Goal: Find specific page/section: Find specific page/section

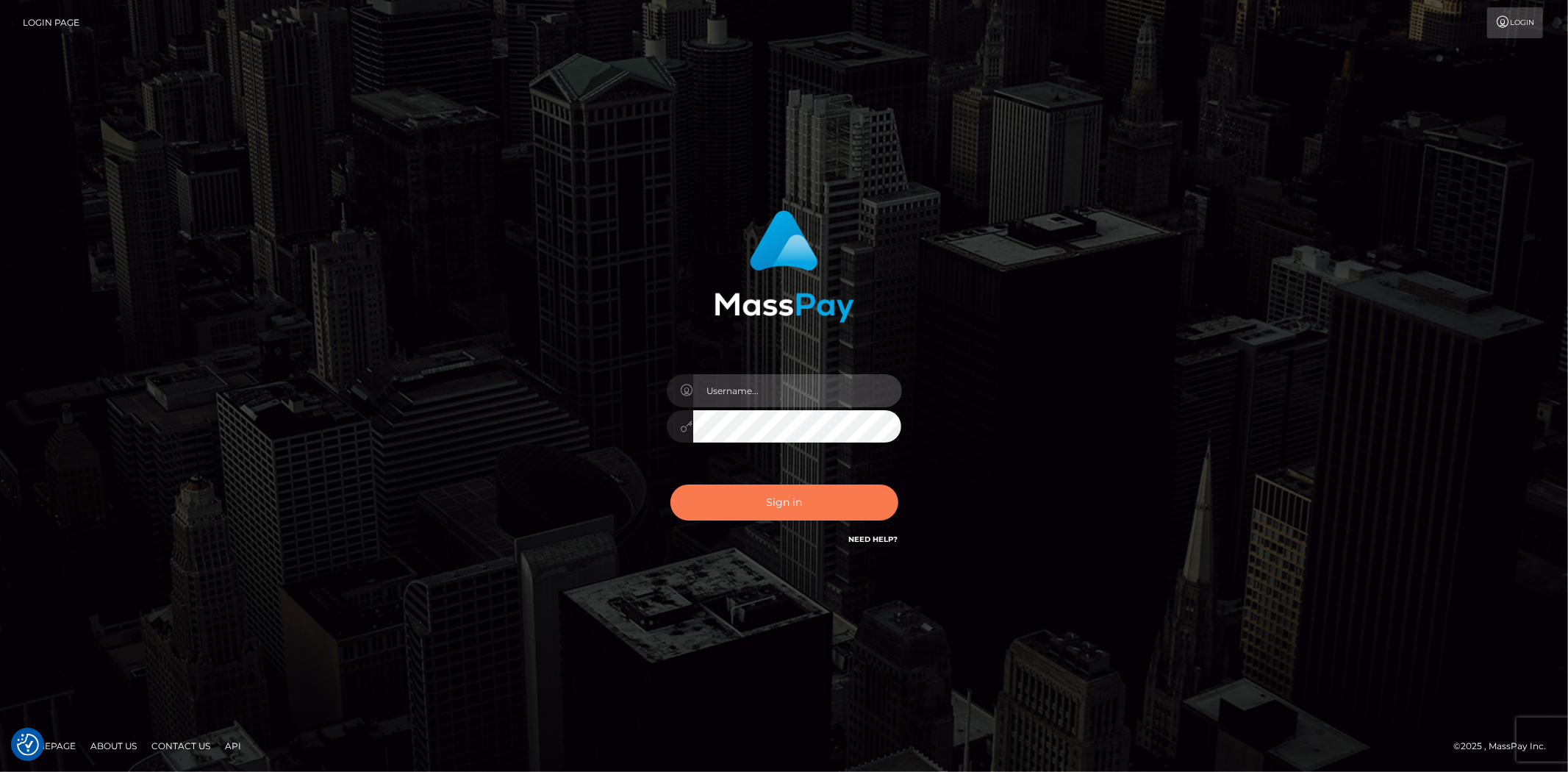
type input "anamariaGVN"
click at [750, 496] on button "Sign in" at bounding box center [784, 502] width 228 height 36
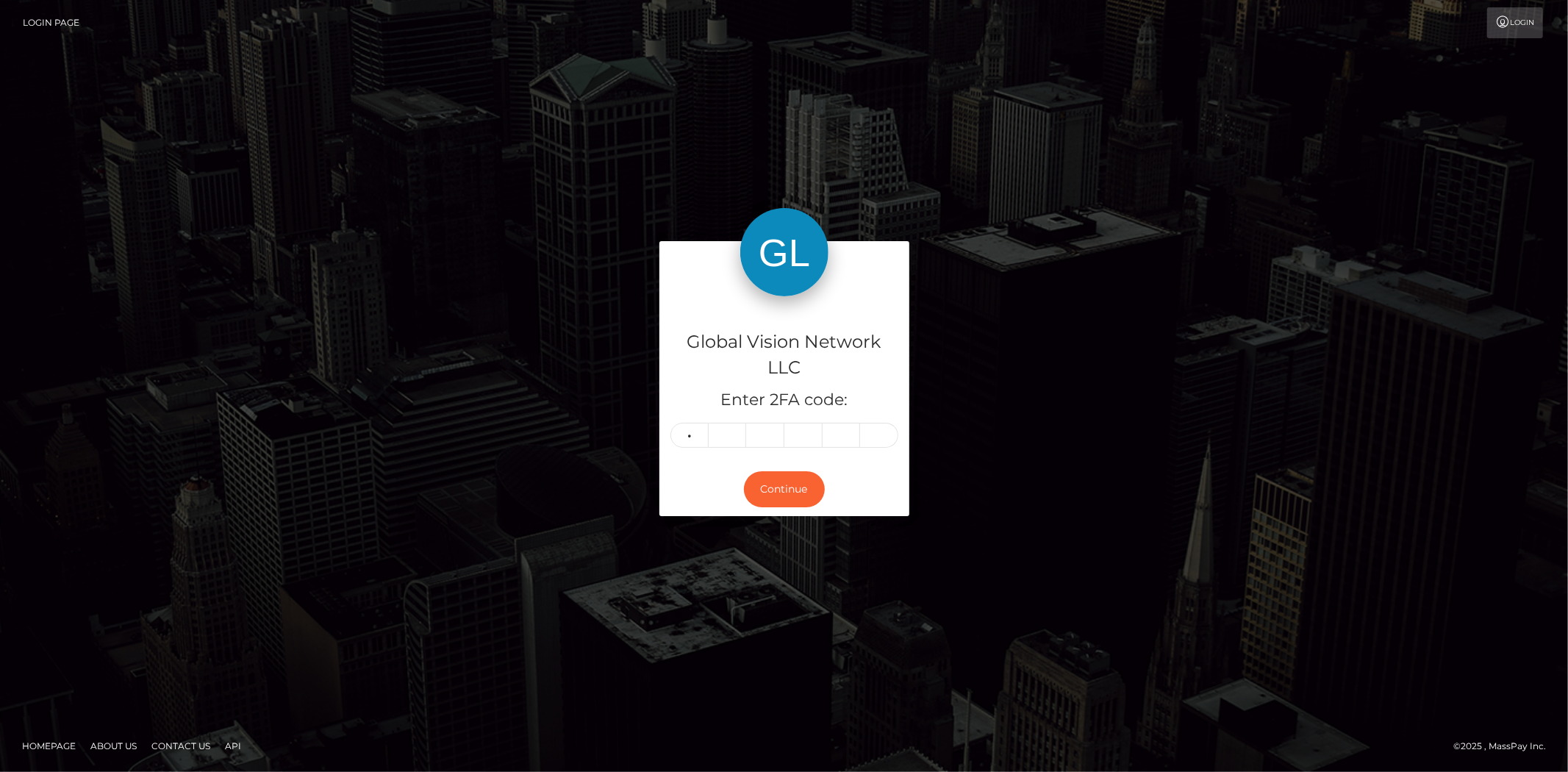
type input "2"
type input "6"
type input "7"
type input "8"
type input "6"
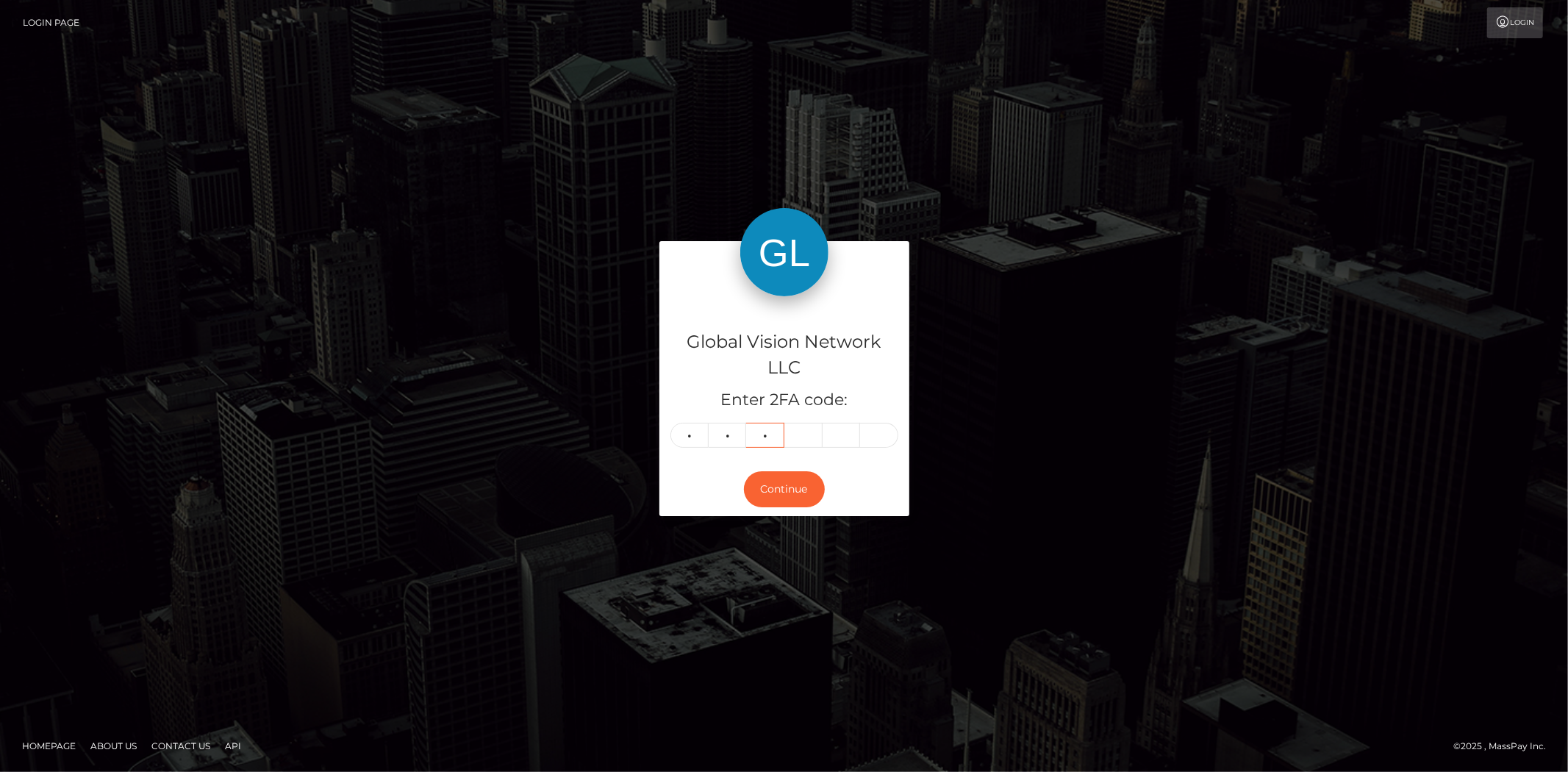
type input "6"
type input "1"
type input "5"
type input "7"
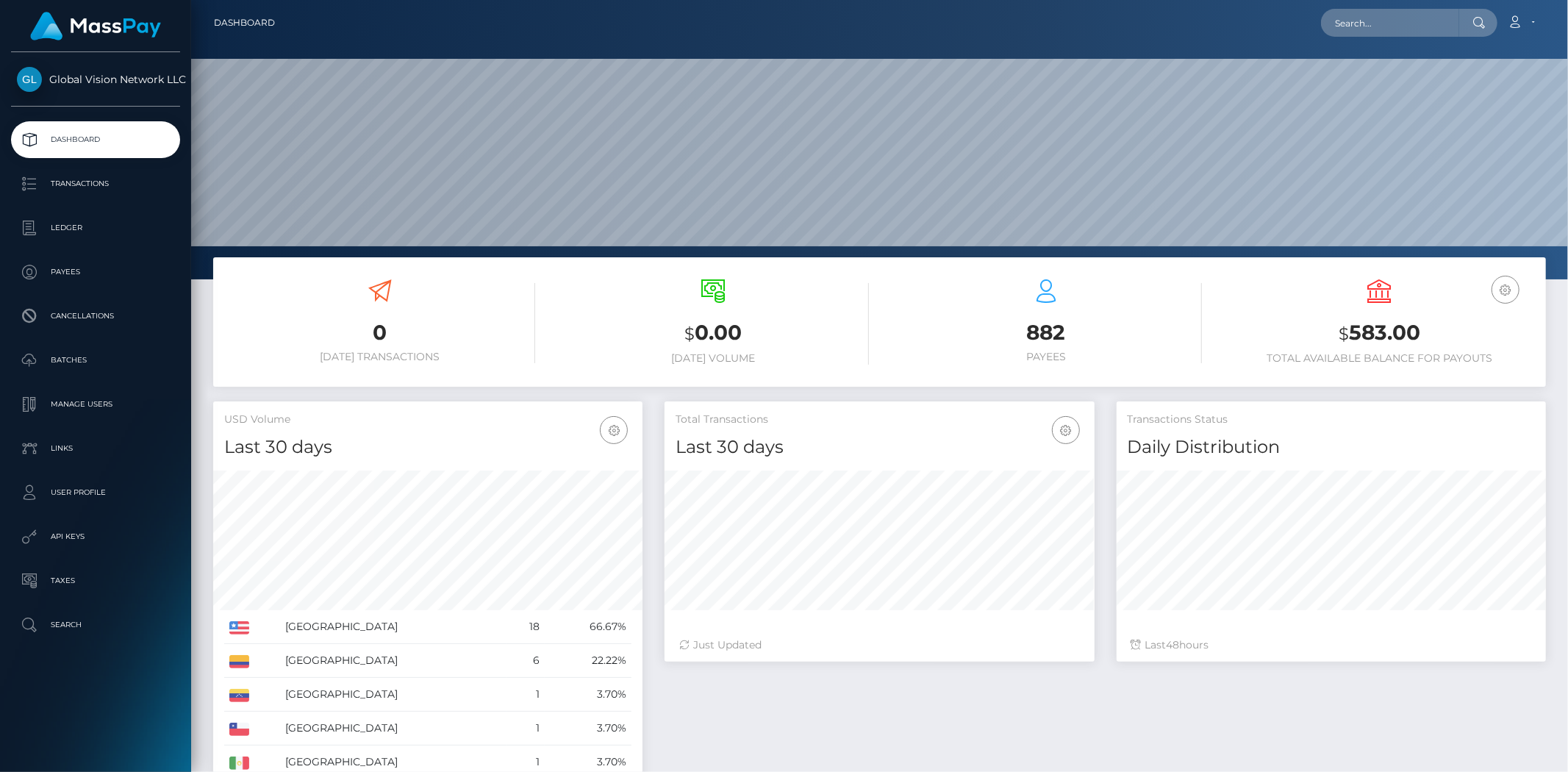
scroll to position [260, 429]
click at [68, 268] on p "Payees" at bounding box center [95, 272] width 157 height 22
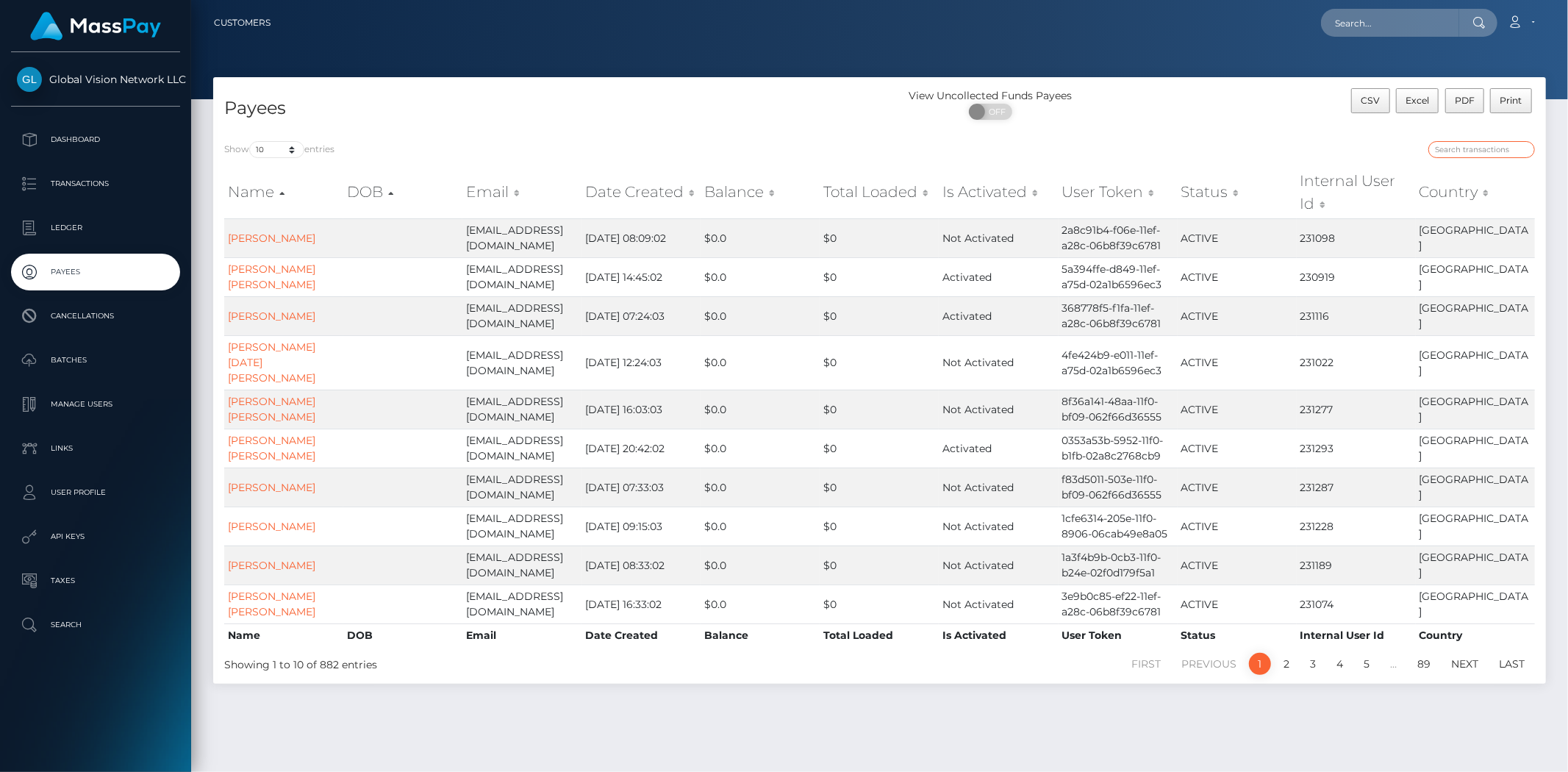
click at [1463, 150] on input "search" at bounding box center [1481, 149] width 106 height 17
click at [283, 153] on select "10 25 50 100 250" at bounding box center [277, 149] width 55 height 17
select select "250"
click at [250, 141] on select "10 25 50 100 250" at bounding box center [277, 149] width 55 height 17
click at [1494, 149] on input "search" at bounding box center [1481, 149] width 106 height 17
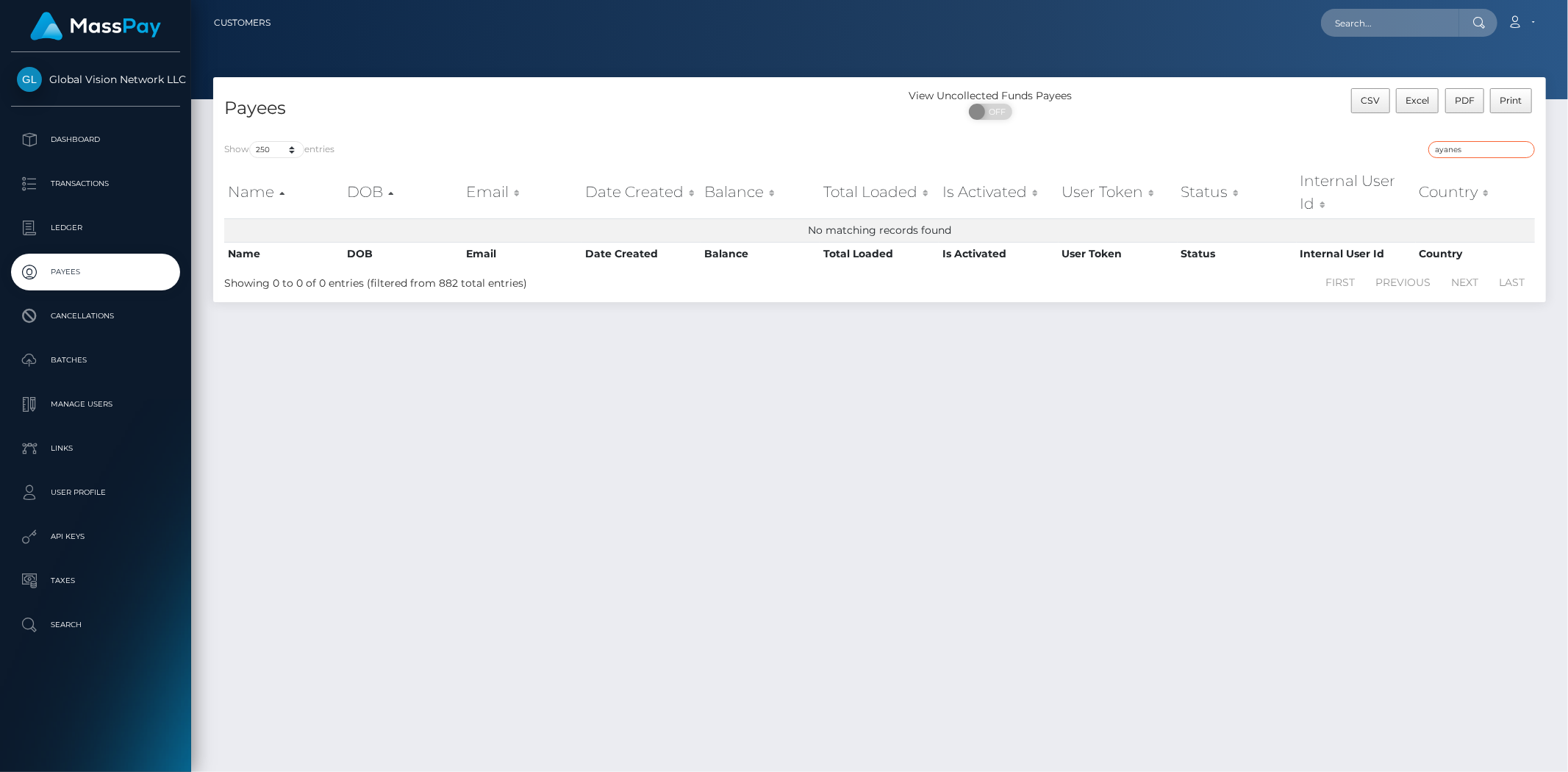
type input "cayanes"
drag, startPoint x: 1496, startPoint y: 149, endPoint x: 1368, endPoint y: 141, distance: 128.2
click at [1372, 147] on div "cayanes" at bounding box center [1213, 151] width 645 height 21
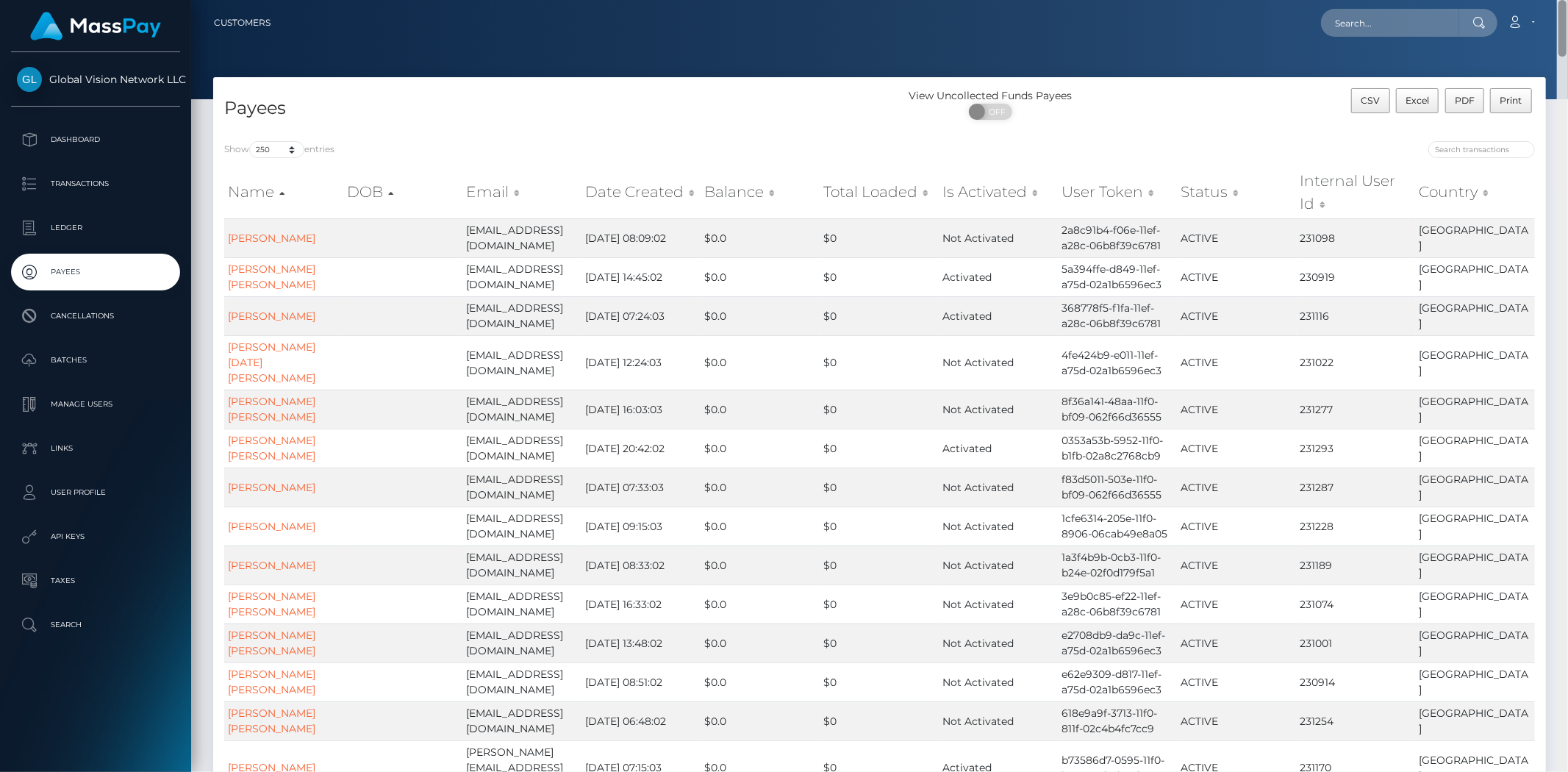
drag, startPoint x: 1567, startPoint y: 61, endPoint x: 1567, endPoint y: 284, distance: 223.0
click at [1567, 458] on div "Customers Loading... Loading..." at bounding box center [879, 386] width 1377 height 772
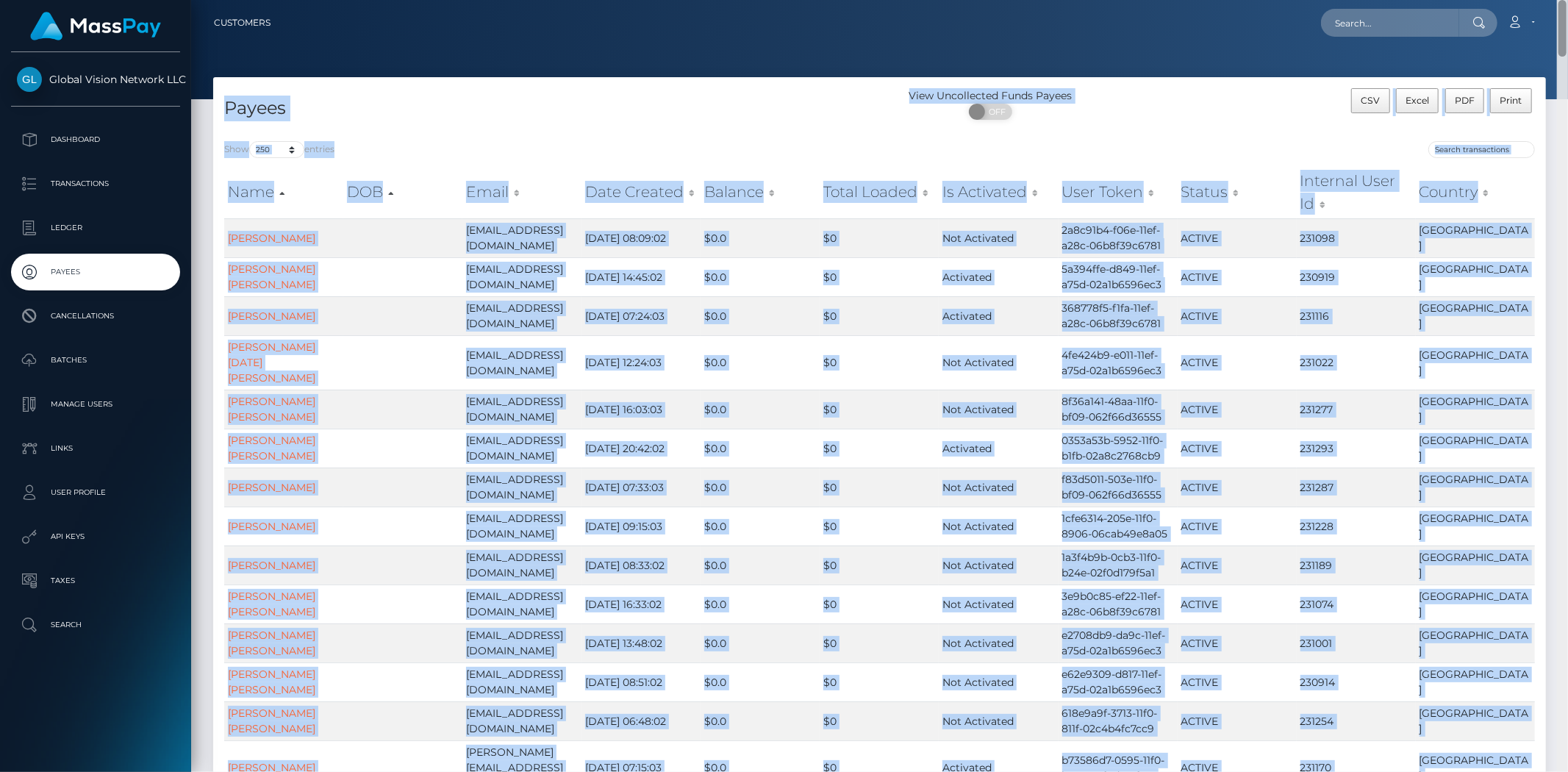
drag, startPoint x: 1566, startPoint y: 39, endPoint x: 1567, endPoint y: 116, distance: 77.0
click at [1567, 409] on div "Customers Loading... Loading..." at bounding box center [879, 386] width 1377 height 772
click at [1527, 73] on div at bounding box center [879, 49] width 1377 height 99
drag, startPoint x: 1566, startPoint y: 31, endPoint x: 1566, endPoint y: 89, distance: 58.0
click at [1566, 89] on div "Customers Loading... Loading..." at bounding box center [879, 386] width 1377 height 772
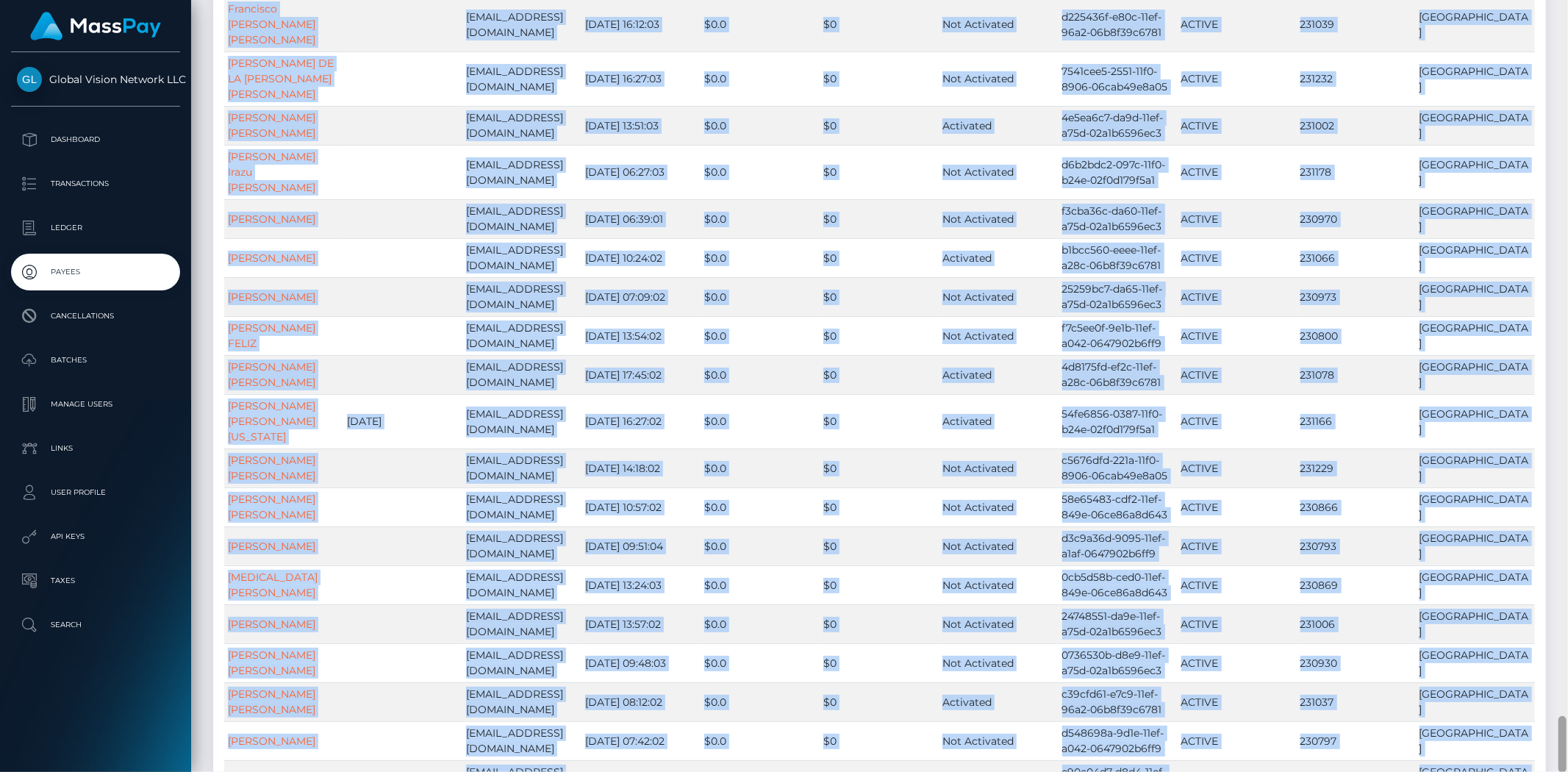
scroll to position [9678, 0]
drag, startPoint x: 1564, startPoint y: 76, endPoint x: 1553, endPoint y: 701, distance: 625.1
click at [1560, 750] on div at bounding box center [1562, 743] width 8 height 56
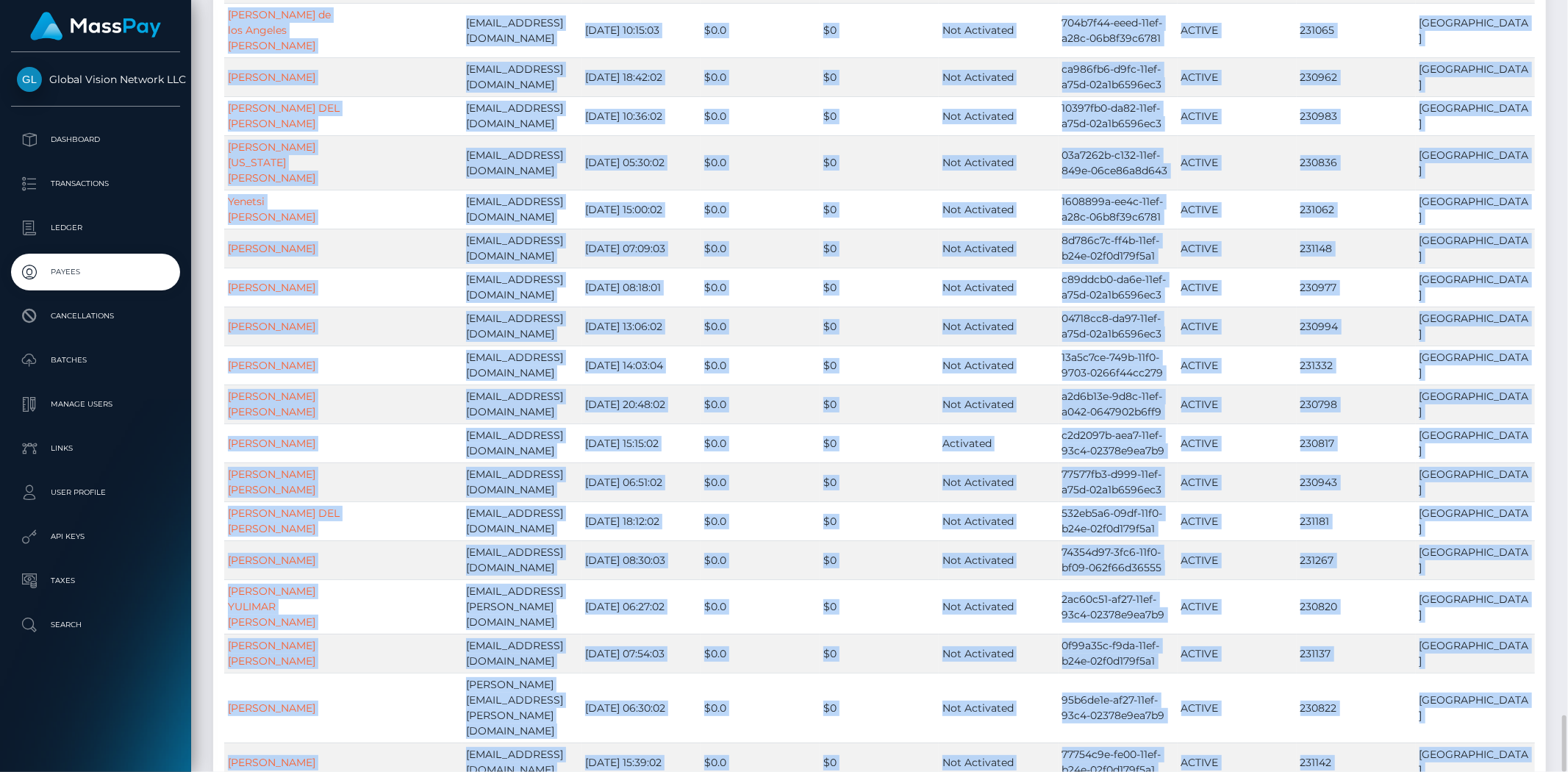
click at [978, 766] on div "Customers Loading... Loading..." at bounding box center [879, 386] width 1377 height 772
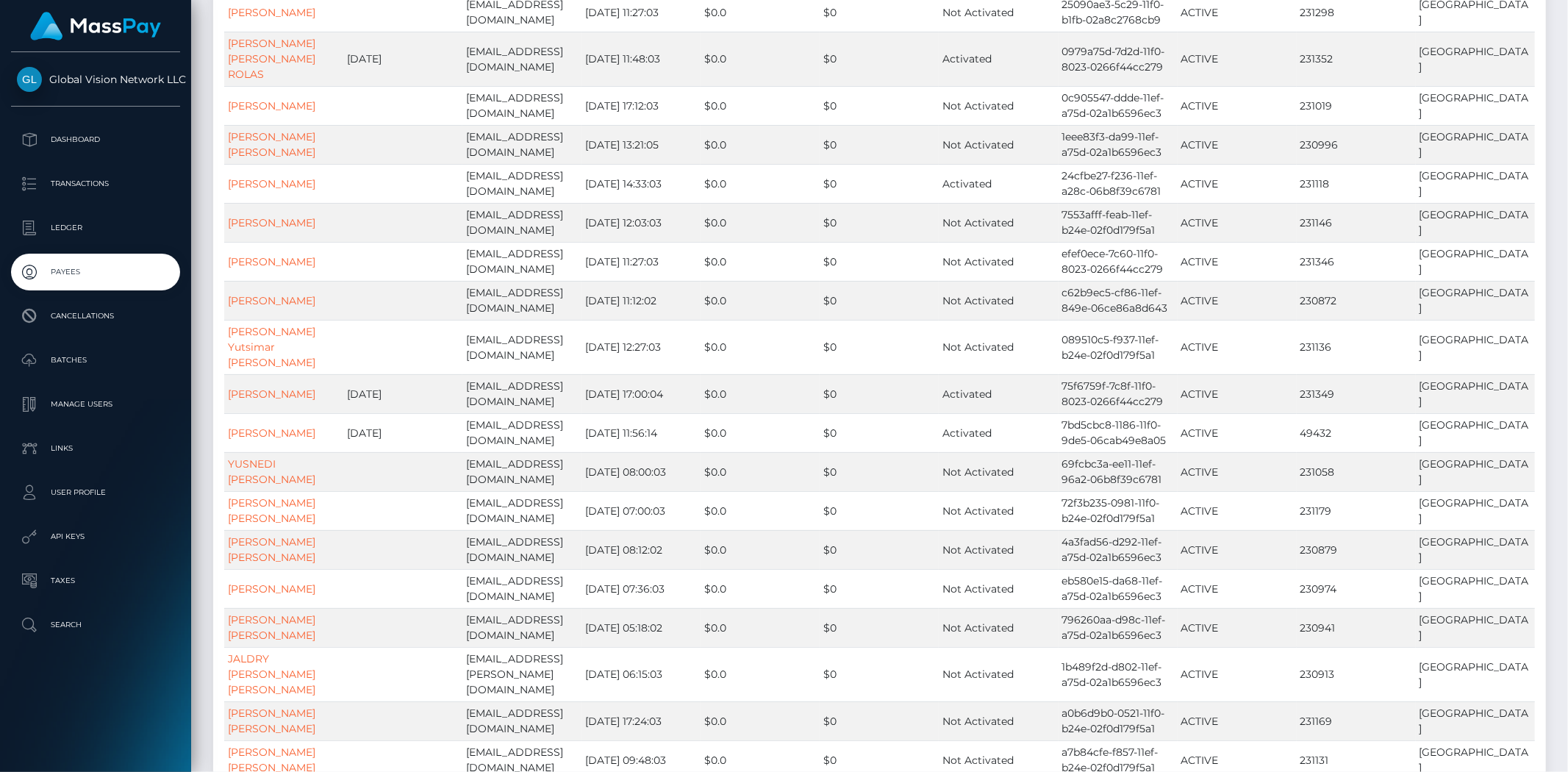
scroll to position [0, 0]
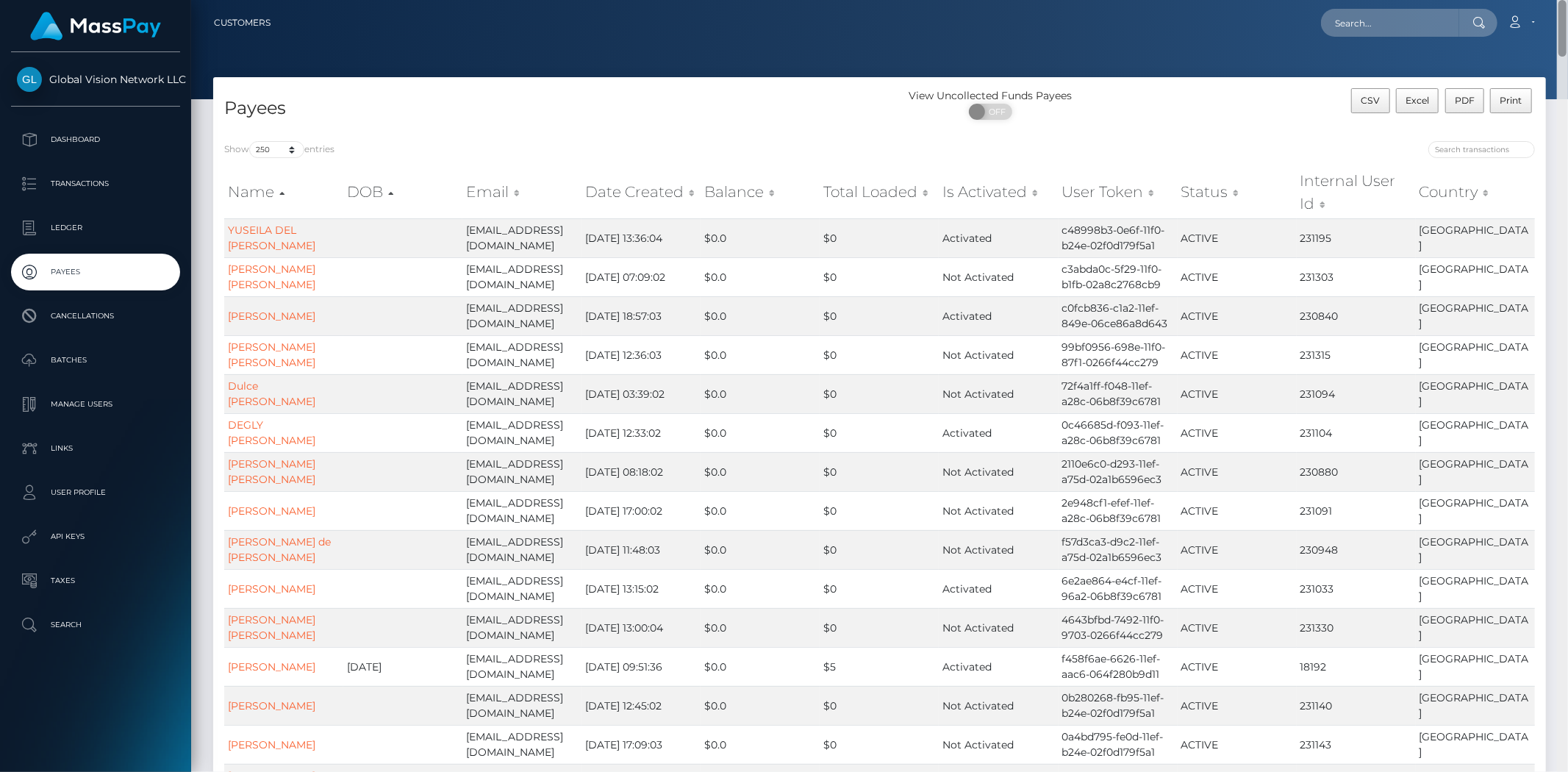
drag, startPoint x: 1564, startPoint y: 741, endPoint x: 1519, endPoint y: -38, distance: 780.3
click at [1519, 0] on html "Global Vision Network LLC Dashboard Transactions Ledger Payees ON" at bounding box center [784, 386] width 1568 height 772
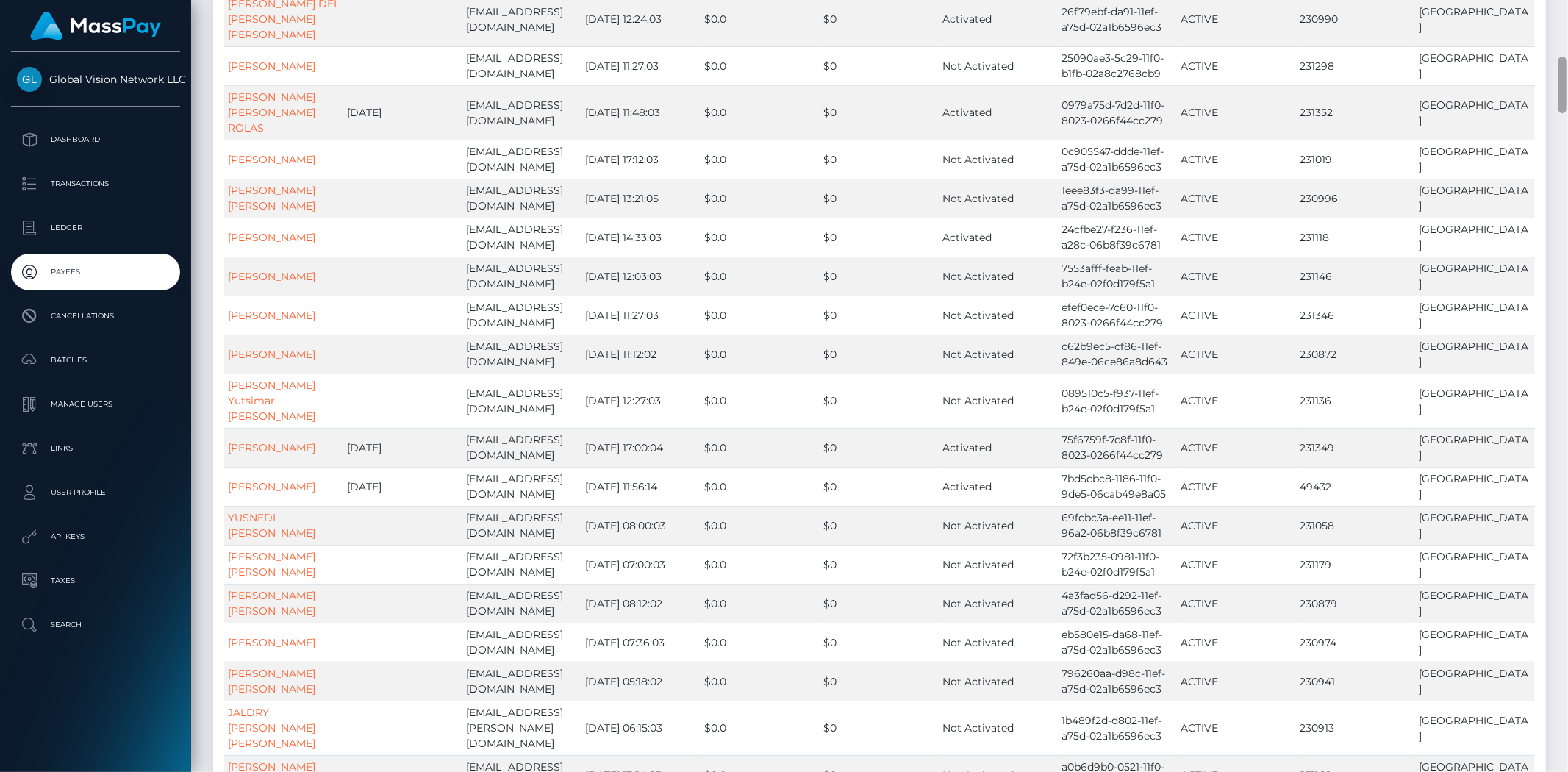
drag, startPoint x: 1567, startPoint y: 84, endPoint x: 1567, endPoint y: 163, distance: 79.0
click at [1567, 163] on div at bounding box center [1562, 386] width 11 height 772
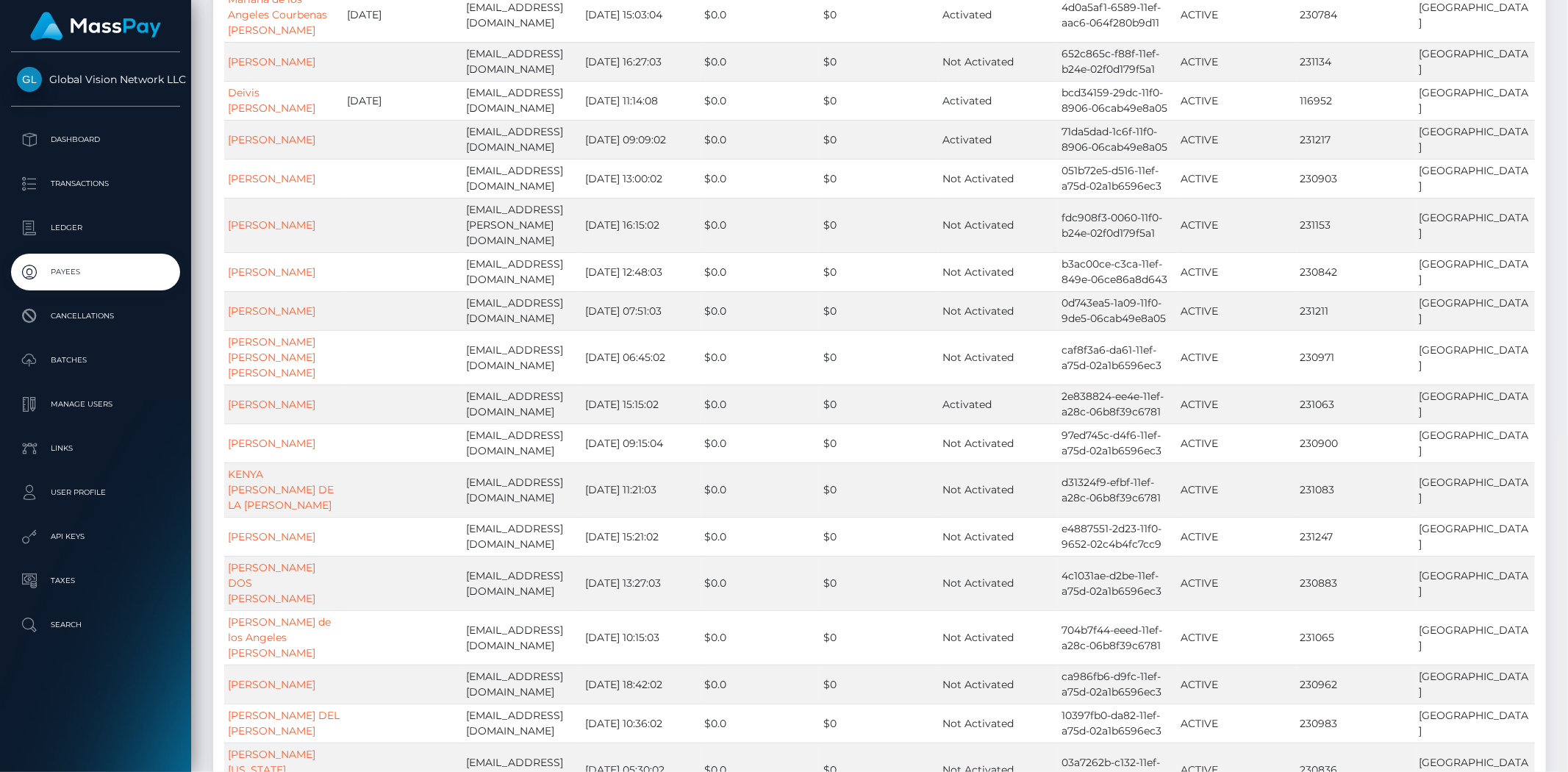
scroll to position [9646, 0]
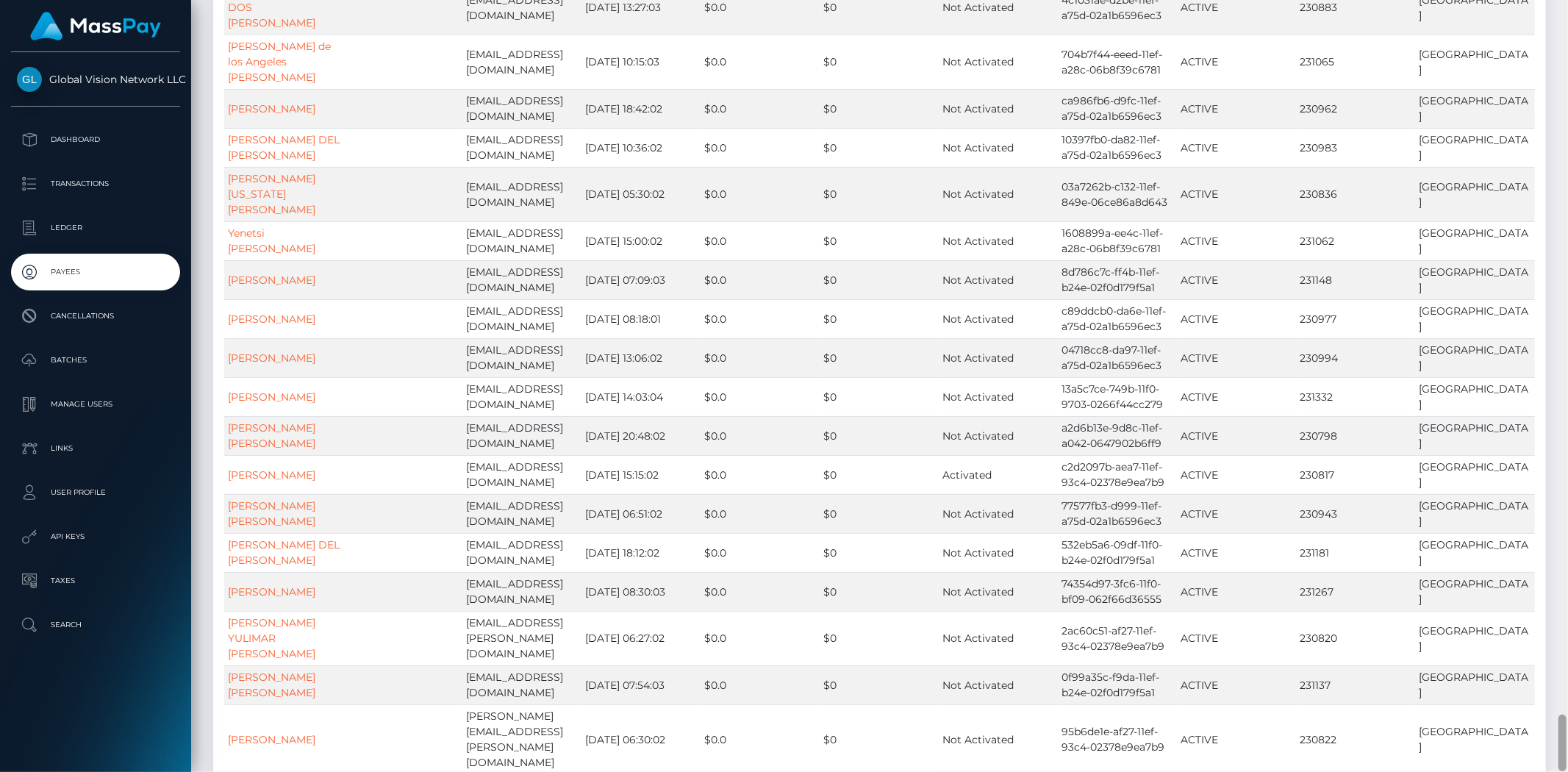
drag, startPoint x: 1563, startPoint y: 66, endPoint x: 1533, endPoint y: 758, distance: 692.6
click at [1546, 766] on div "Customers Loading... Loading..." at bounding box center [879, 386] width 1377 height 772
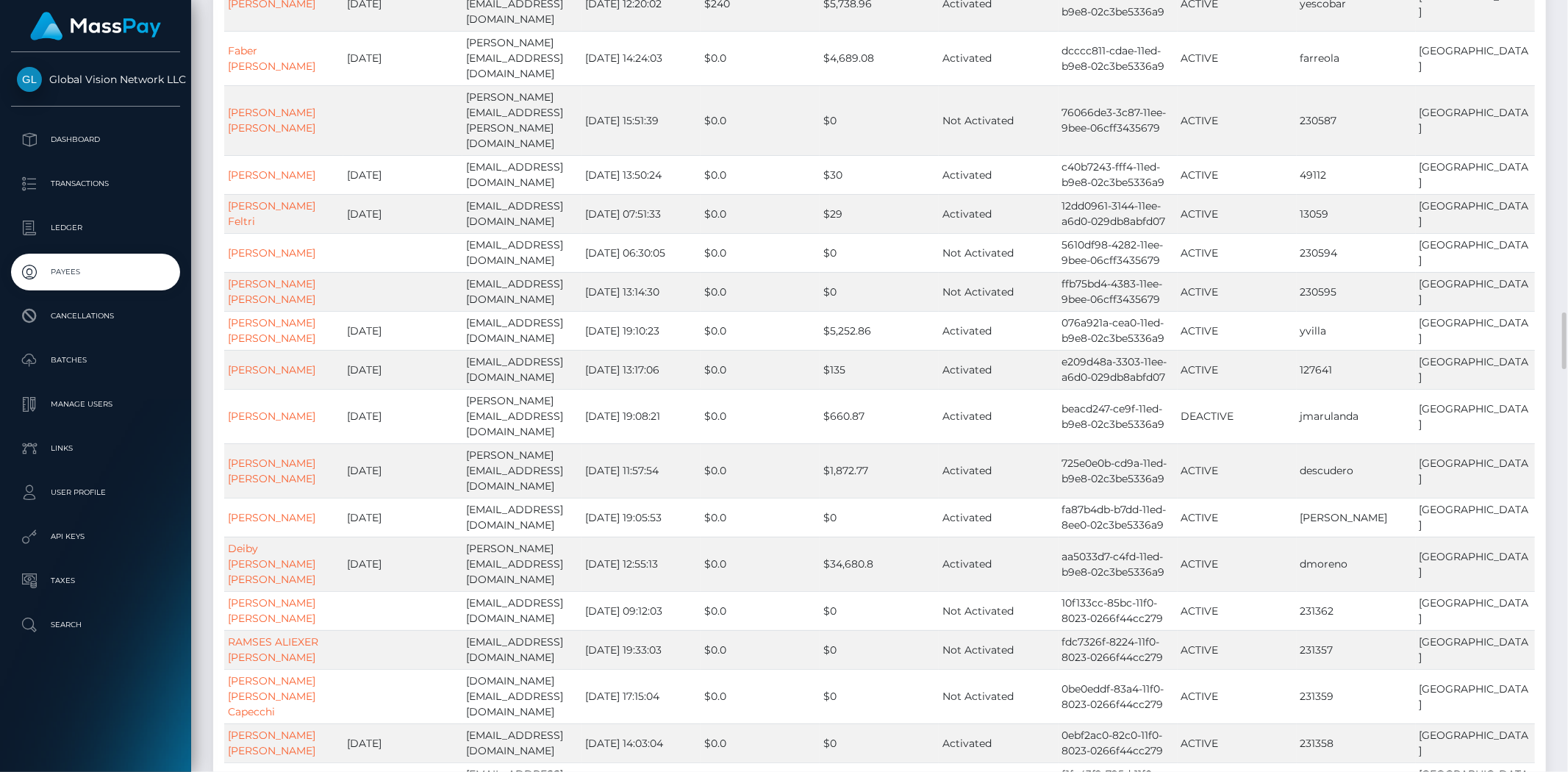
scroll to position [5231, 0]
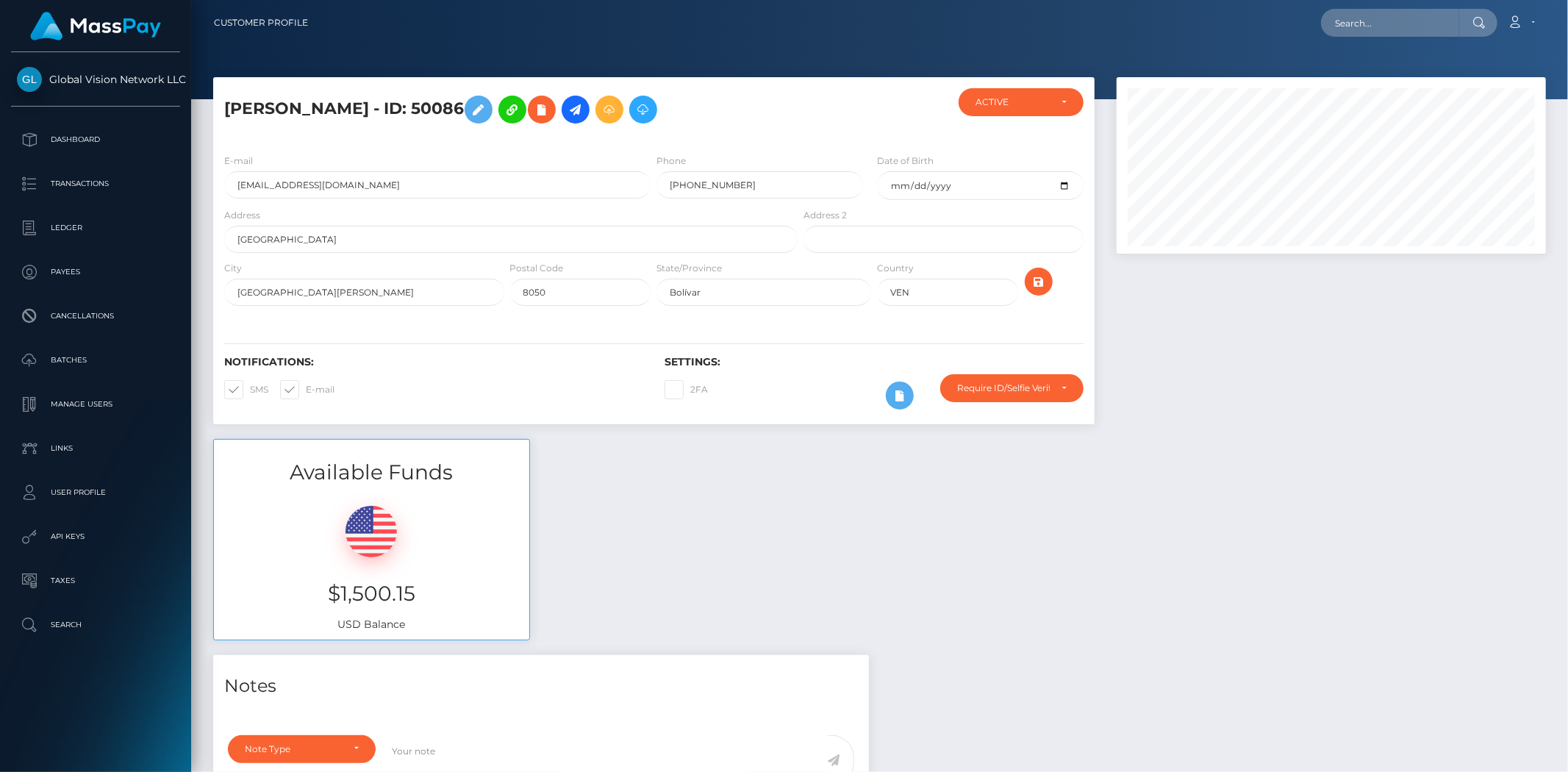
scroll to position [176, 429]
click at [1027, 110] on div "ACTIVE" at bounding box center [1021, 102] width 125 height 28
click at [847, 105] on div at bounding box center [873, 116] width 147 height 54
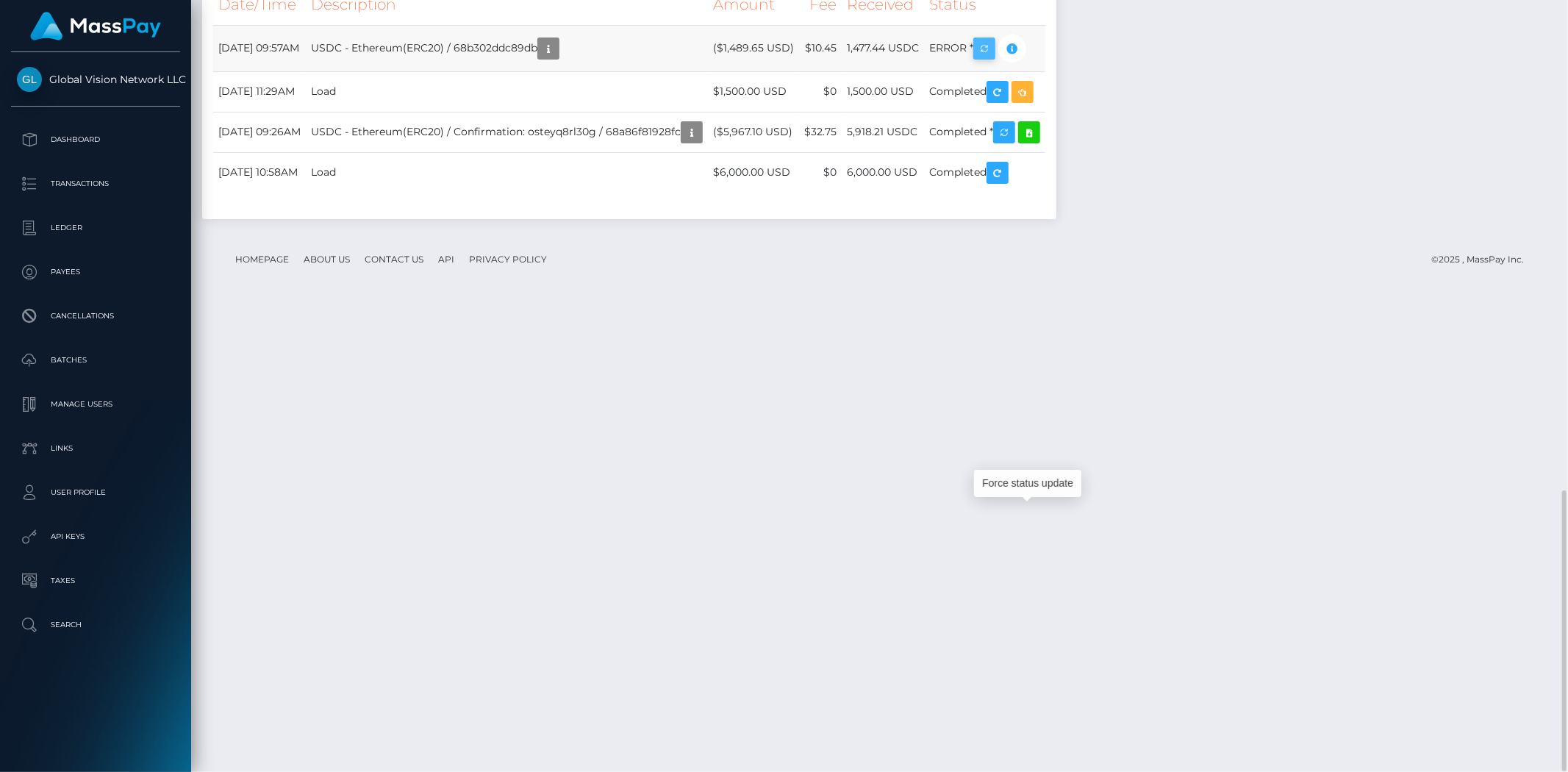
click at [993, 58] on icon "button" at bounding box center [983, 49] width 18 height 18
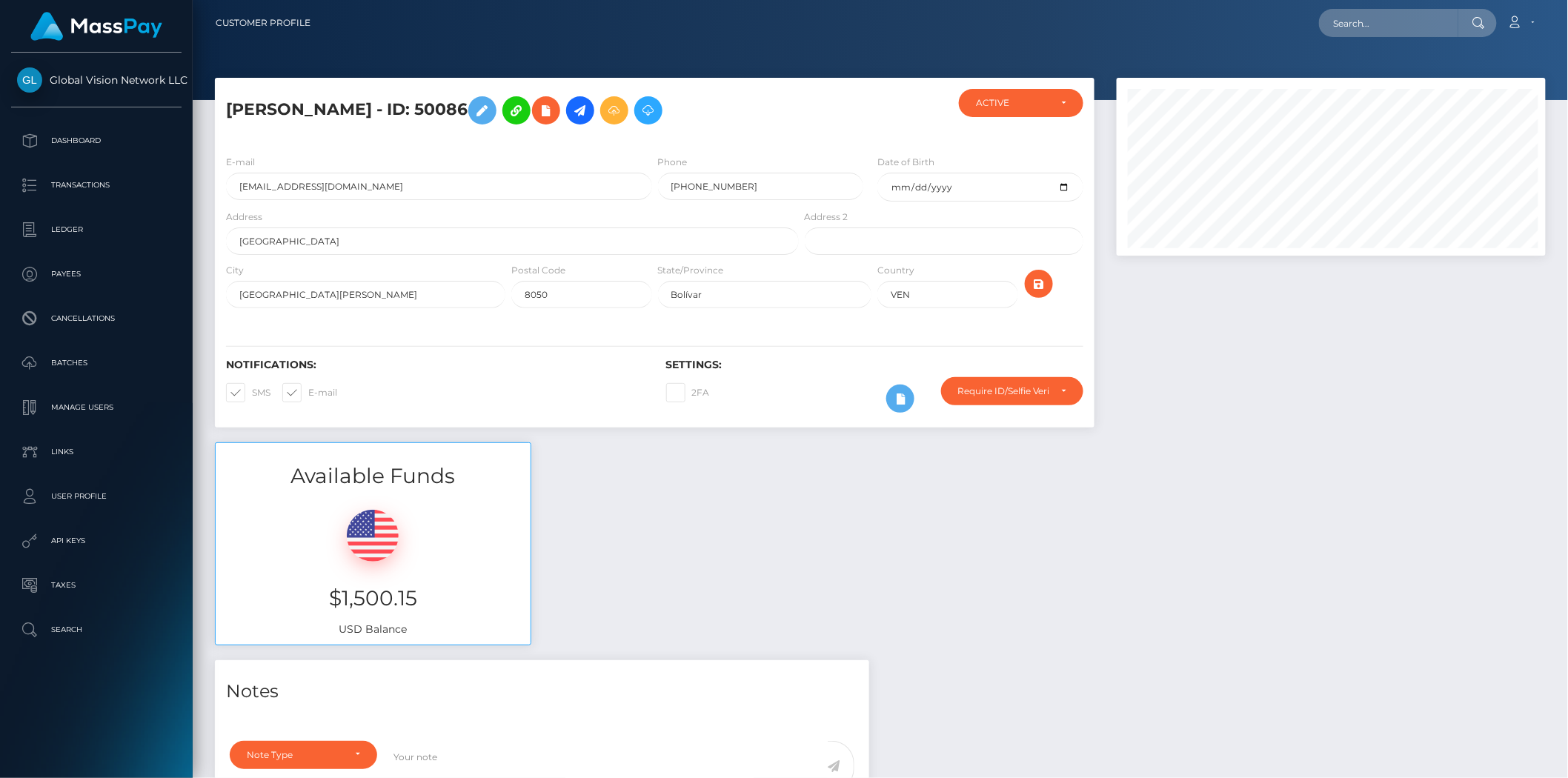
scroll to position [740856, 740772]
